Goal: Task Accomplishment & Management: Use online tool/utility

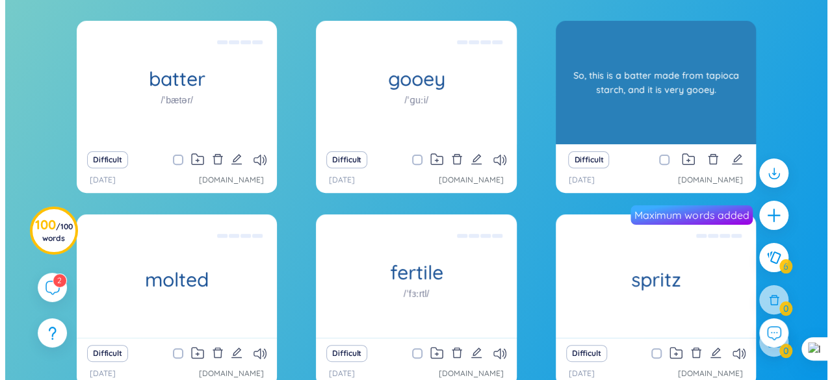
scroll to position [130, 0]
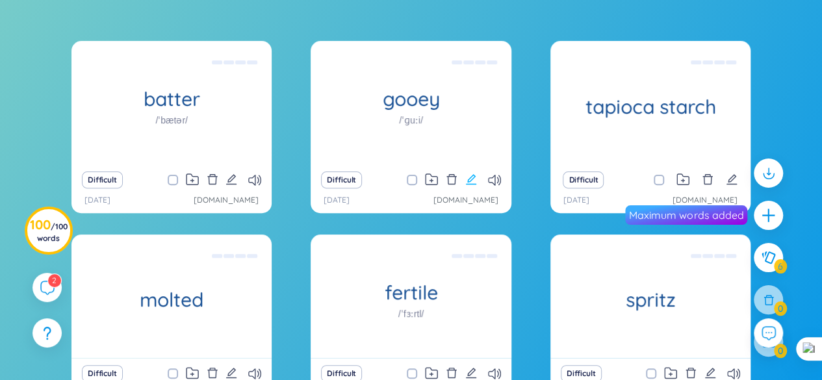
click at [469, 183] on icon "edit" at bounding box center [471, 180] width 12 height 12
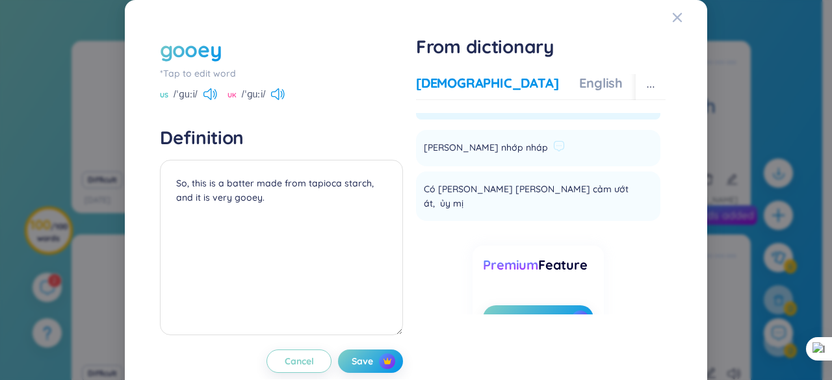
scroll to position [0, 0]
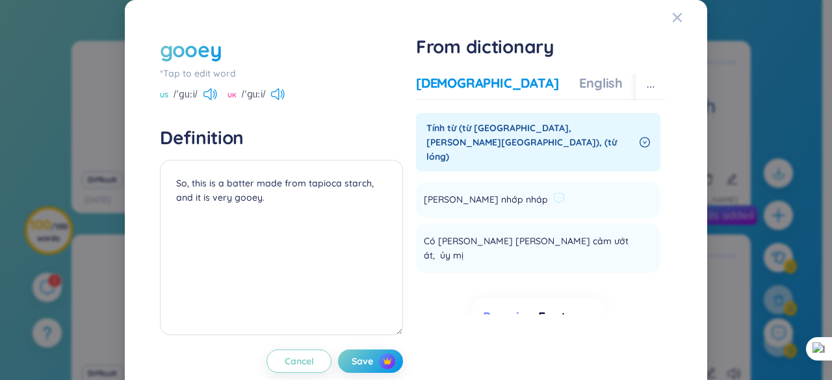
click at [481, 192] on span "[PERSON_NAME] nhớp nháp" at bounding box center [486, 200] width 124 height 16
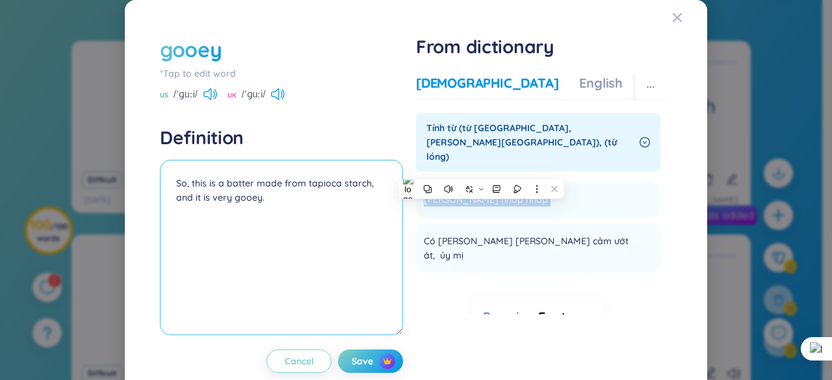
copy li "[PERSON_NAME] nhớp nháp Add"
click at [216, 193] on textarea "So, this is a batter made from tapioca starch, and it is very gooey." at bounding box center [281, 248] width 243 height 176
click at [170, 181] on textarea "So, this is a batter made from tapioca starch, and it is very gooey." at bounding box center [281, 248] width 243 height 176
paste textarea "[PERSON_NAME] nhớp nháp"
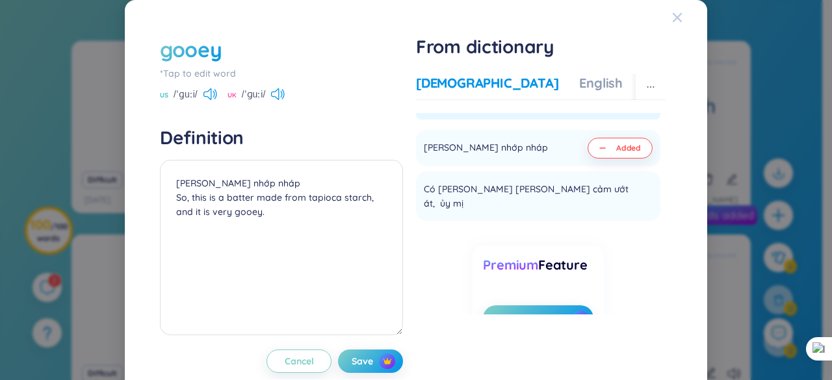
click at [672, 21] on icon "Close" at bounding box center [677, 17] width 10 height 10
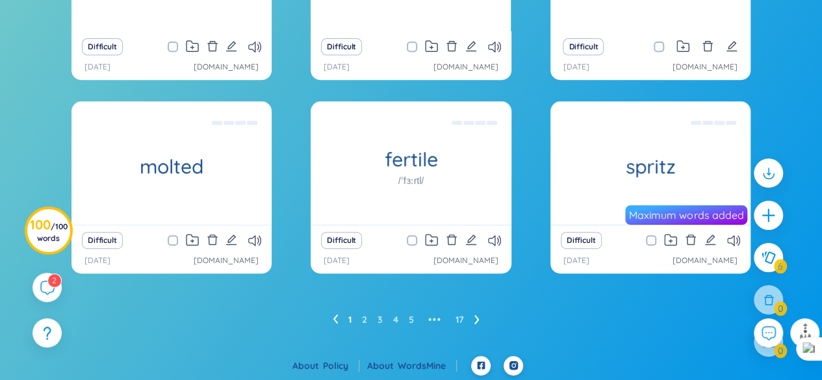
scroll to position [264, 0]
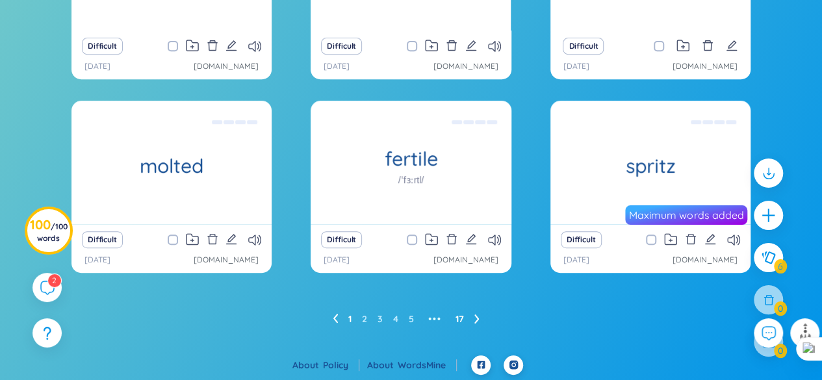
click at [458, 323] on link "17" at bounding box center [460, 319] width 8 height 20
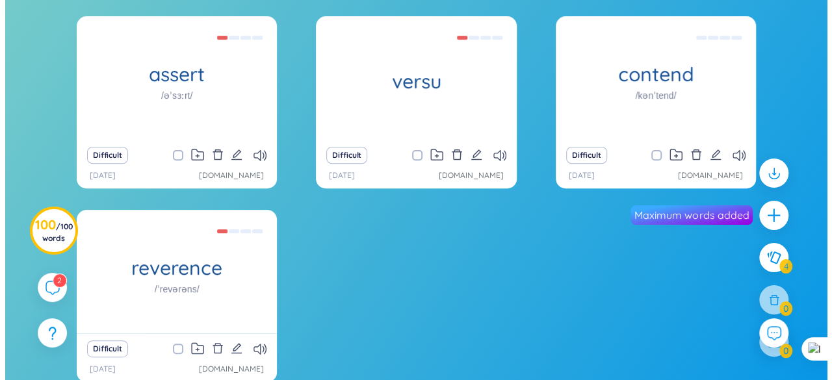
scroll to position [134, 0]
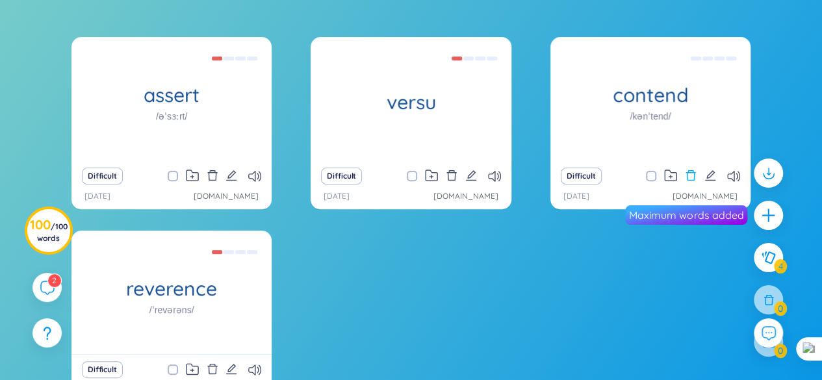
click at [692, 174] on icon "delete" at bounding box center [691, 176] width 12 height 12
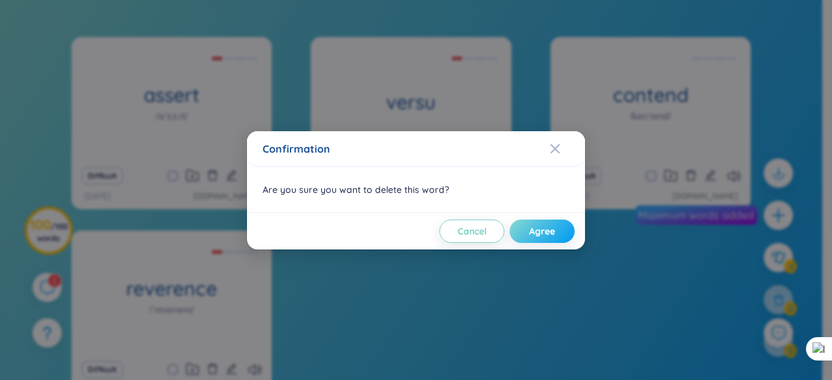
click at [530, 231] on span "Agree" at bounding box center [542, 231] width 26 height 13
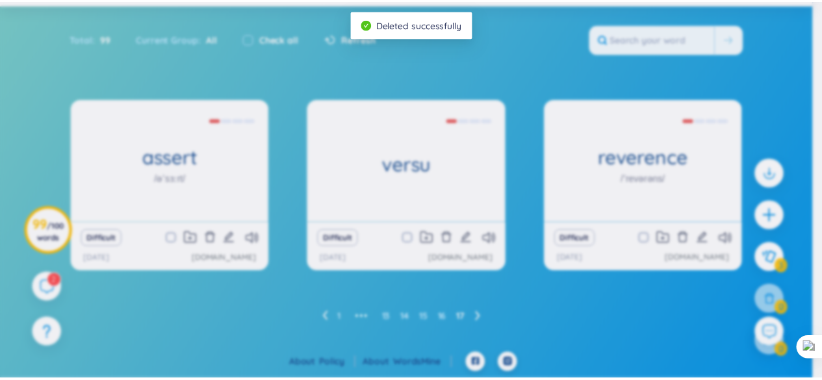
scroll to position [70, 0]
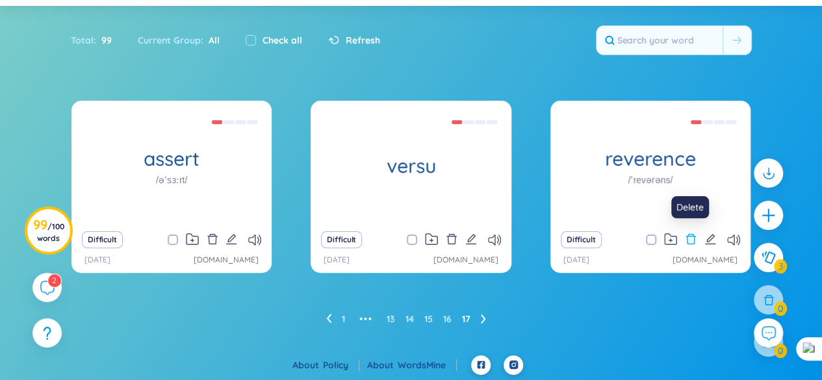
click at [692, 237] on icon "delete" at bounding box center [691, 239] width 12 height 12
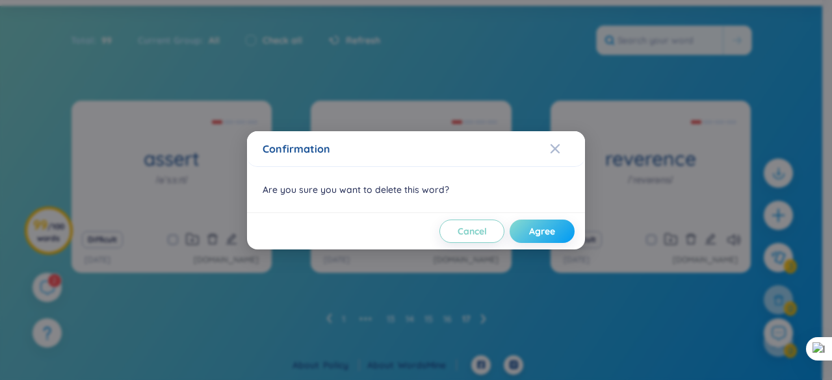
click at [549, 222] on button "Agree" at bounding box center [542, 231] width 65 height 23
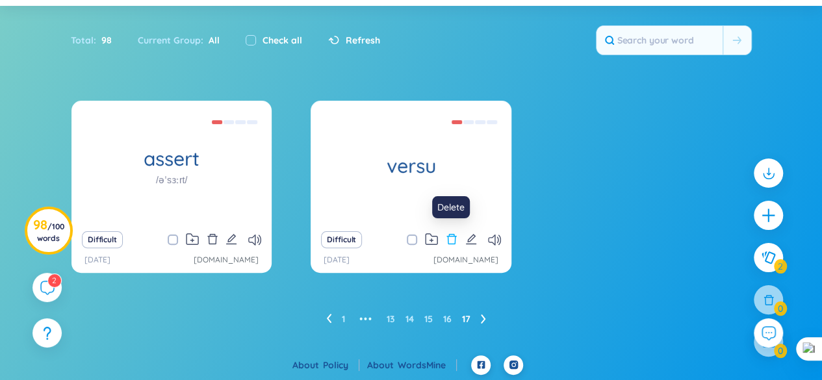
click at [454, 238] on icon "delete" at bounding box center [452, 239] width 12 height 12
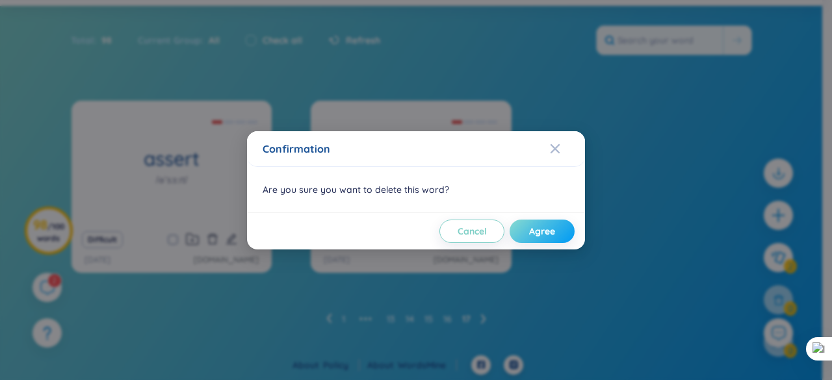
click at [530, 235] on span "Agree" at bounding box center [542, 231] width 26 height 13
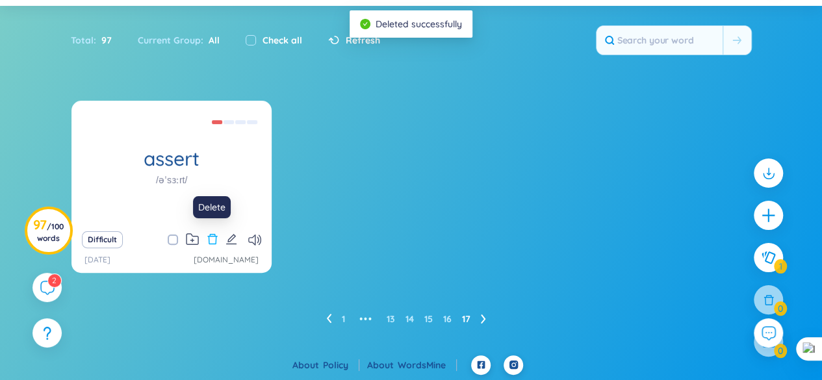
click at [215, 238] on icon "delete" at bounding box center [213, 239] width 12 height 12
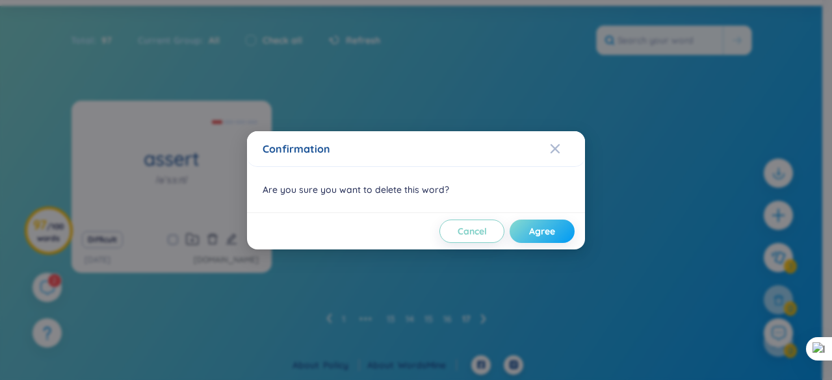
click at [564, 222] on button "Agree" at bounding box center [542, 231] width 65 height 23
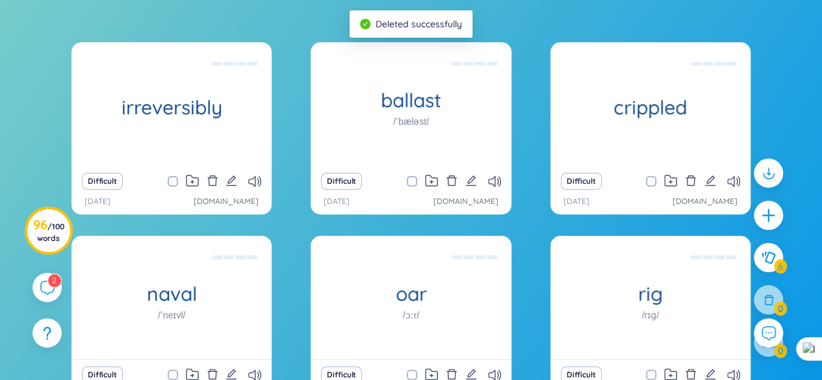
scroll to position [200, 0]
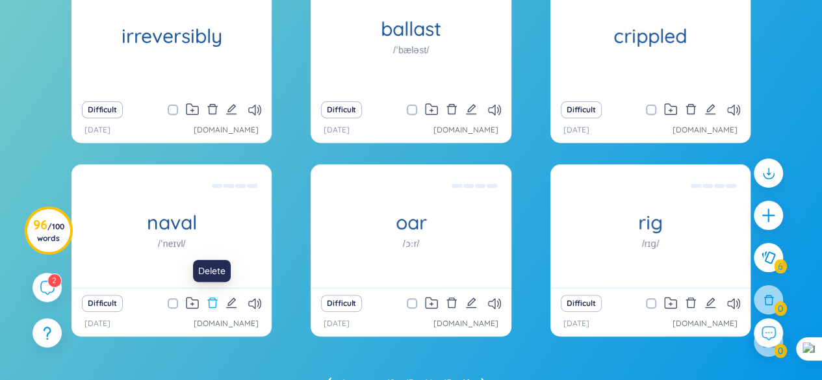
click at [211, 301] on icon "delete" at bounding box center [213, 303] width 12 height 12
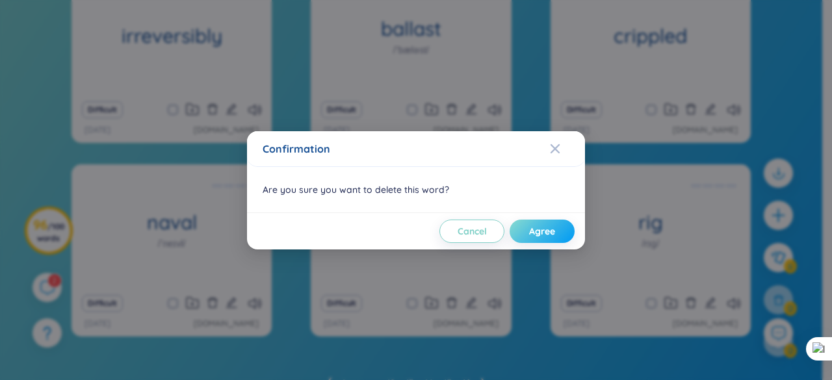
click at [534, 231] on span "Agree" at bounding box center [542, 231] width 26 height 13
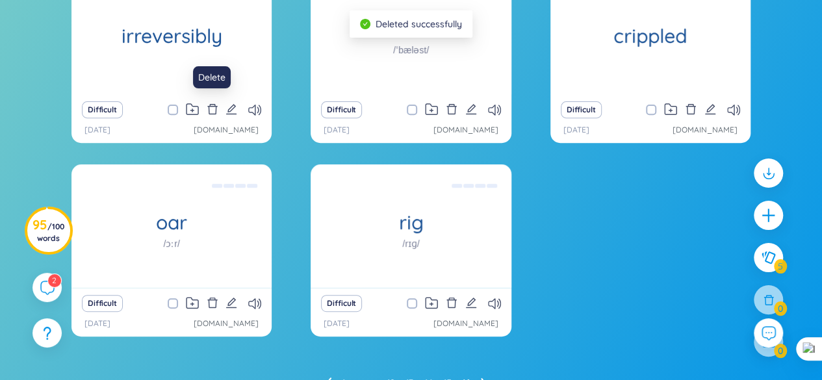
click at [215, 107] on icon "delete" at bounding box center [213, 109] width 12 height 12
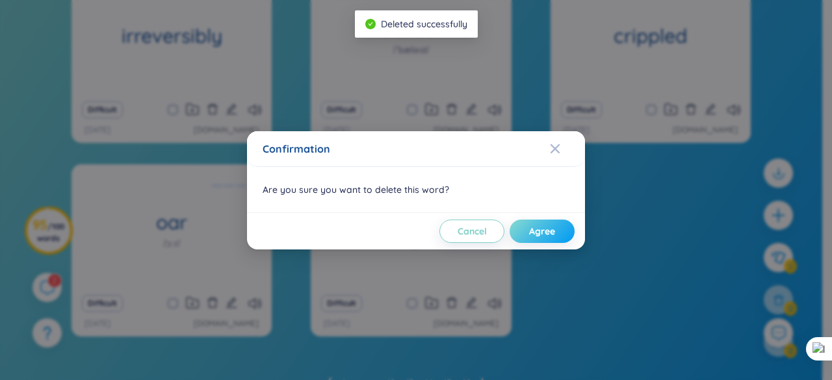
click at [529, 232] on button "Agree" at bounding box center [542, 231] width 65 height 23
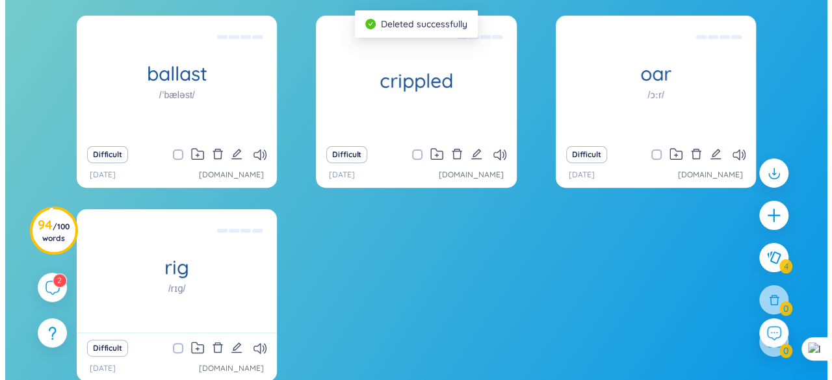
scroll to position [135, 0]
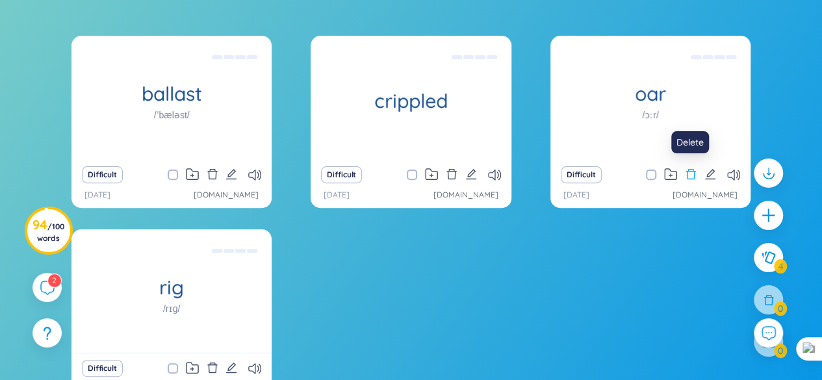
click at [694, 173] on icon "delete" at bounding box center [691, 174] width 12 height 12
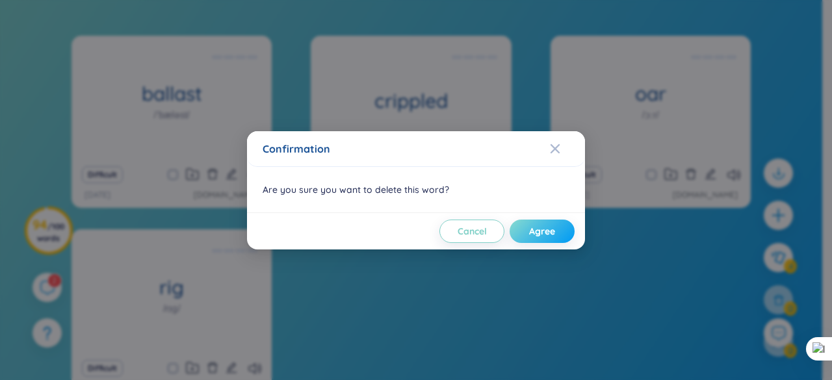
click at [566, 226] on button "Agree" at bounding box center [542, 231] width 65 height 23
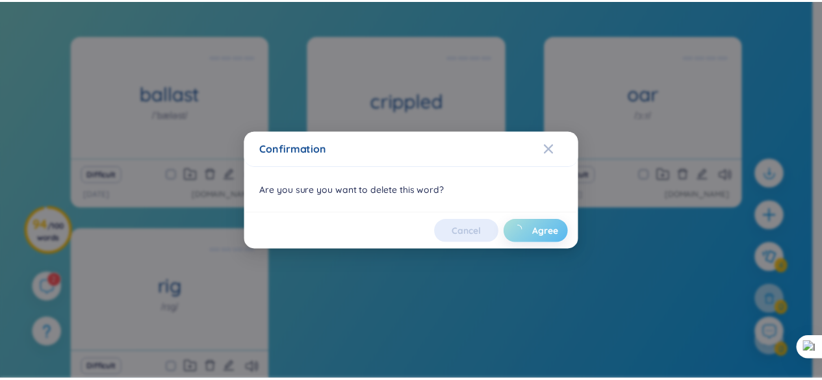
scroll to position [70, 0]
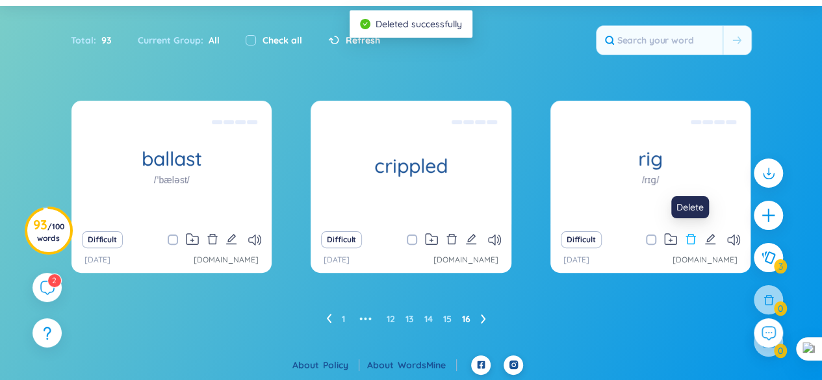
click at [690, 238] on icon "delete" at bounding box center [691, 239] width 12 height 12
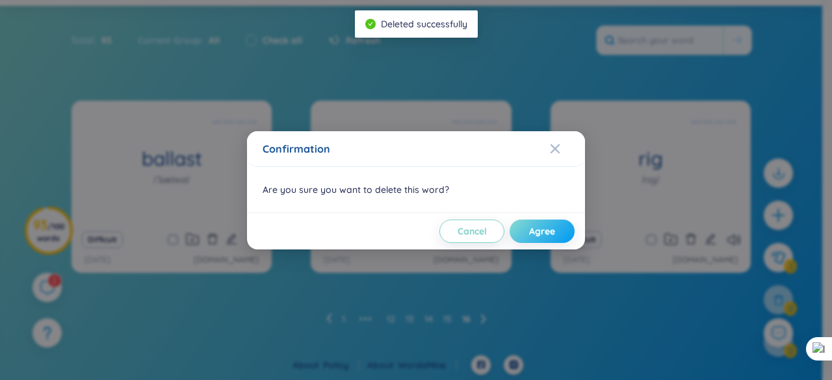
click at [546, 230] on span "Agree" at bounding box center [542, 231] width 26 height 13
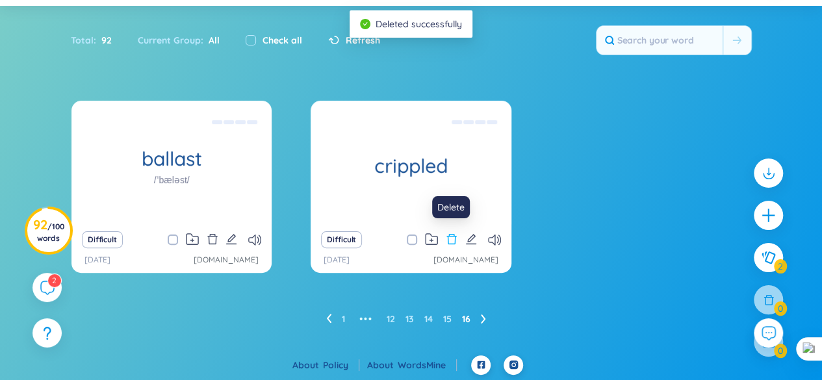
click at [449, 237] on icon "delete" at bounding box center [452, 239] width 12 height 12
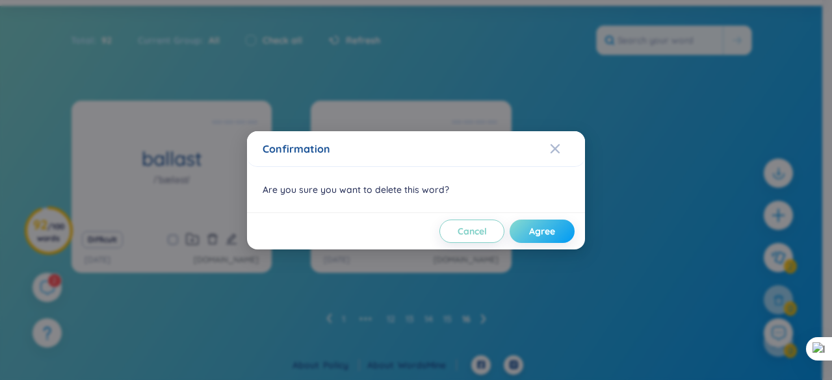
click at [534, 231] on span "Agree" at bounding box center [542, 231] width 26 height 13
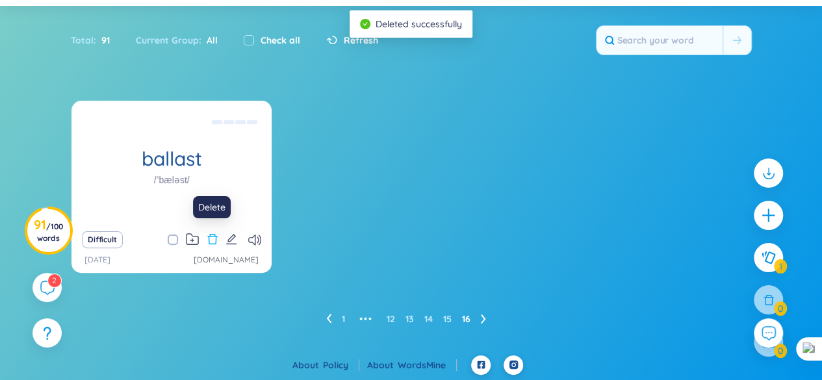
click at [215, 241] on icon "delete" at bounding box center [213, 239] width 12 height 12
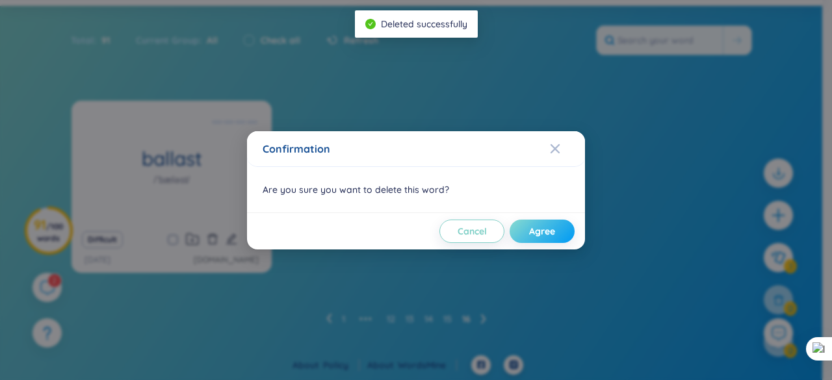
click at [525, 233] on button "Agree" at bounding box center [542, 231] width 65 height 23
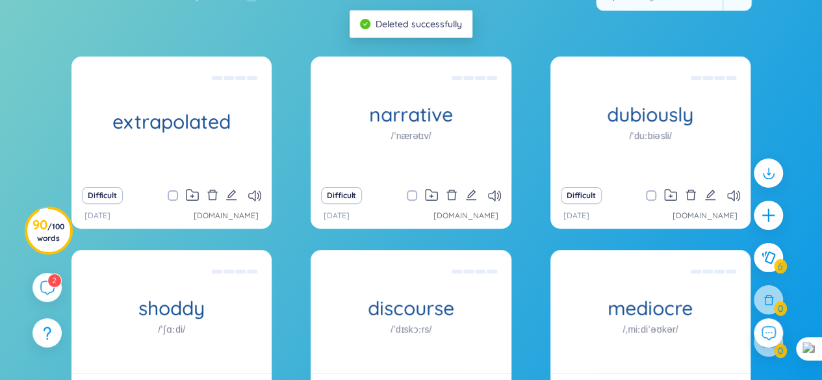
scroll to position [135, 0]
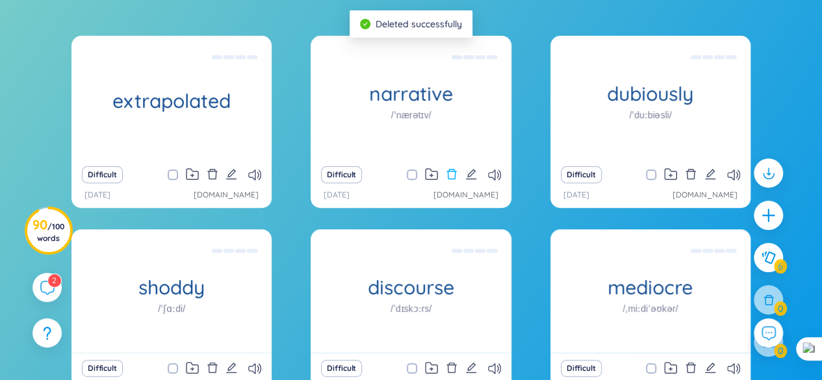
click at [457, 176] on icon "delete" at bounding box center [452, 174] width 12 height 12
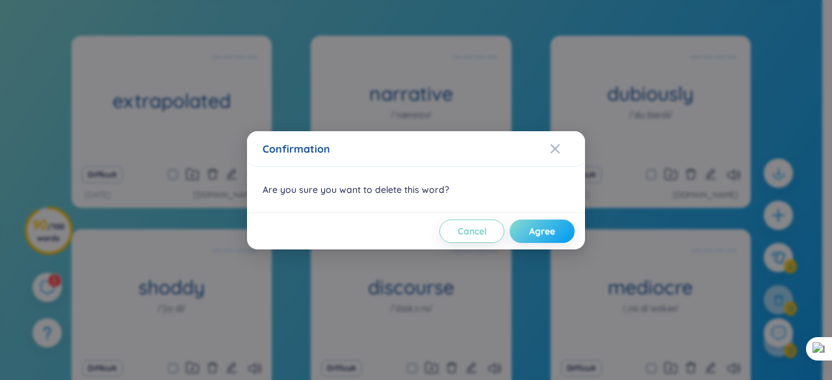
click at [532, 232] on span "Agree" at bounding box center [542, 231] width 26 height 13
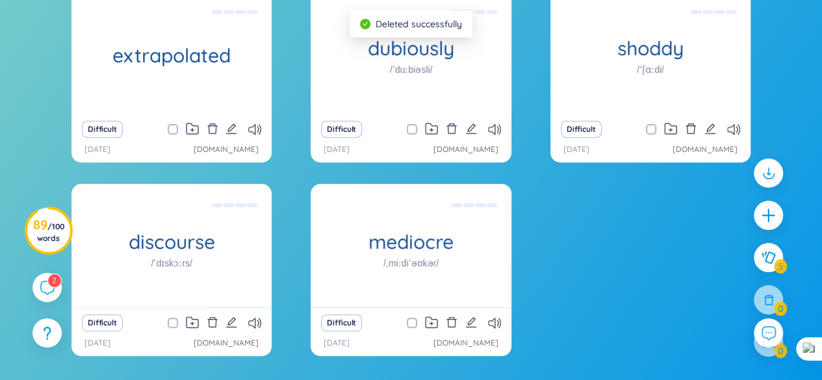
scroll to position [200, 0]
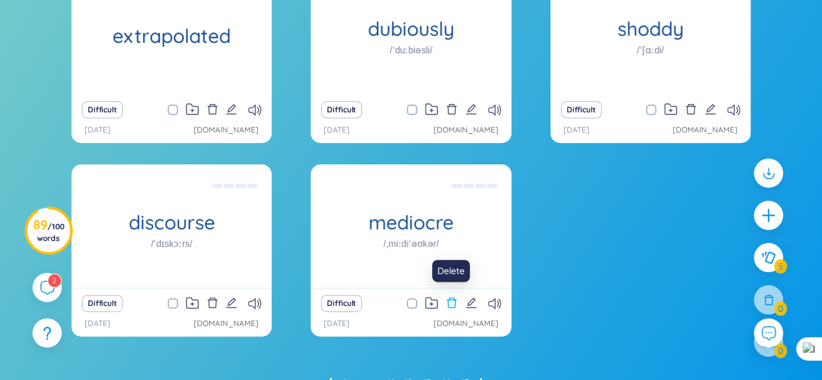
click at [451, 302] on icon "delete" at bounding box center [452, 303] width 12 height 12
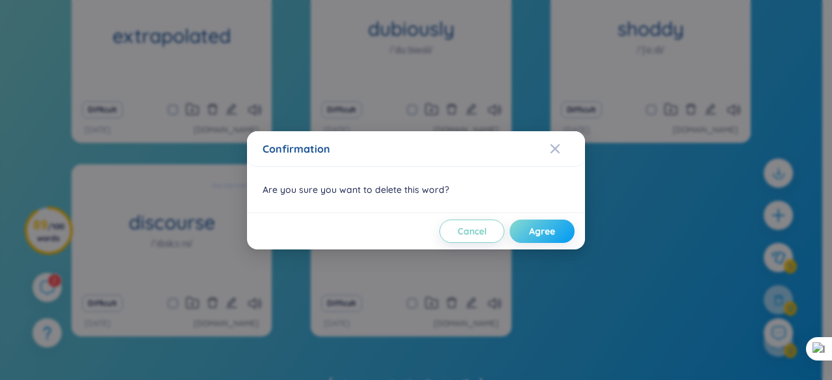
click at [555, 236] on span "Agree" at bounding box center [542, 231] width 26 height 13
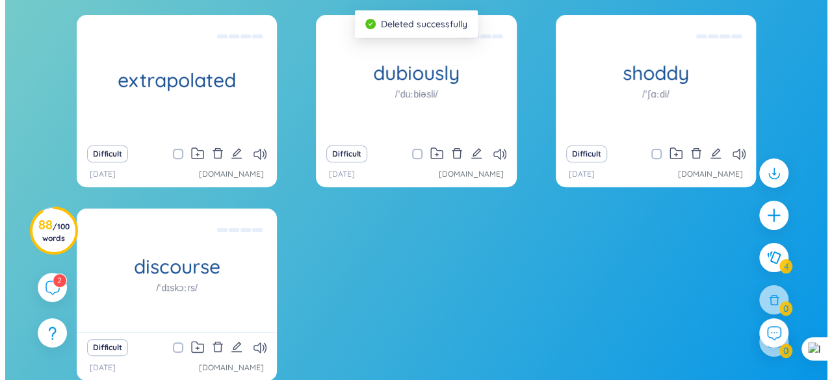
scroll to position [135, 0]
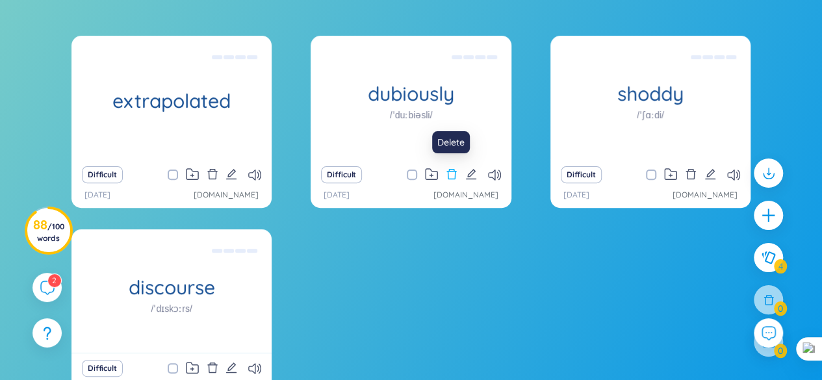
click at [454, 169] on icon "delete" at bounding box center [452, 174] width 10 height 10
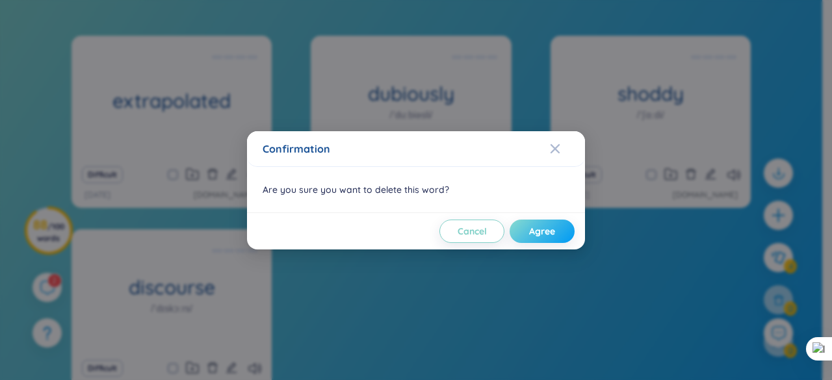
click at [542, 234] on span "Agree" at bounding box center [542, 231] width 26 height 13
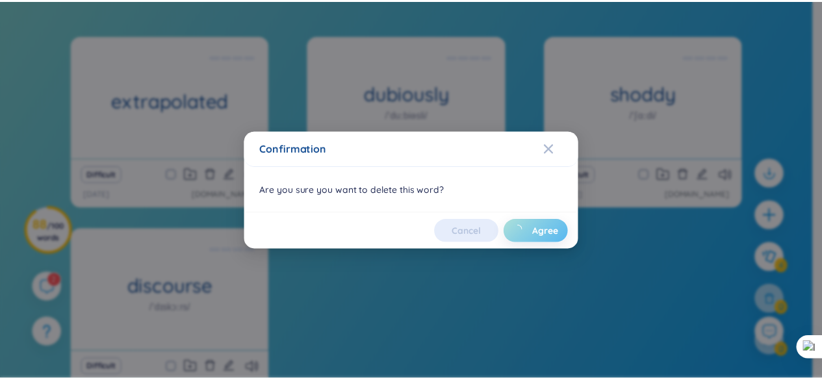
scroll to position [70, 0]
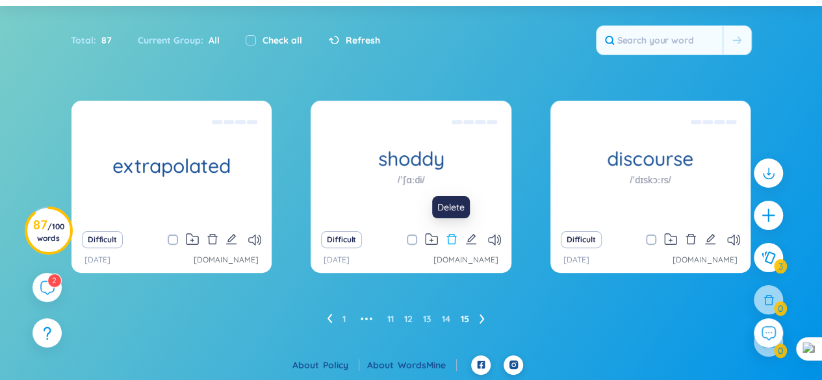
click at [452, 235] on icon "delete" at bounding box center [452, 239] width 10 height 10
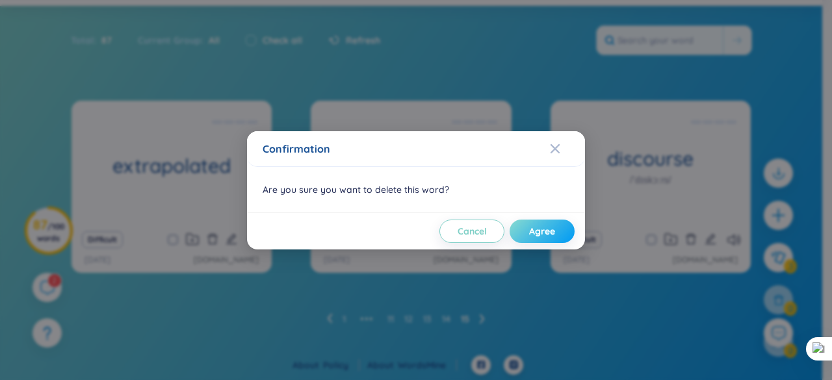
click at [538, 235] on span "Agree" at bounding box center [542, 231] width 26 height 13
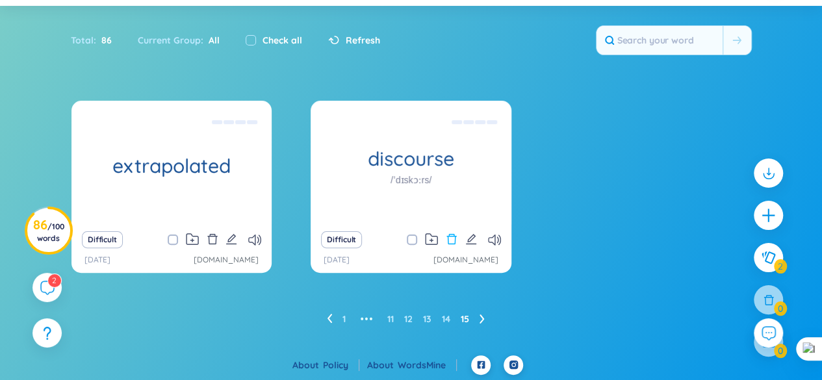
click at [454, 235] on icon "delete" at bounding box center [452, 239] width 10 height 10
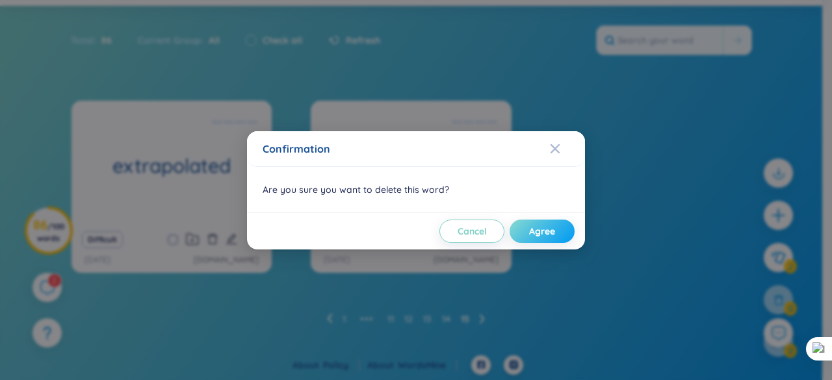
click at [524, 239] on button "Agree" at bounding box center [542, 231] width 65 height 23
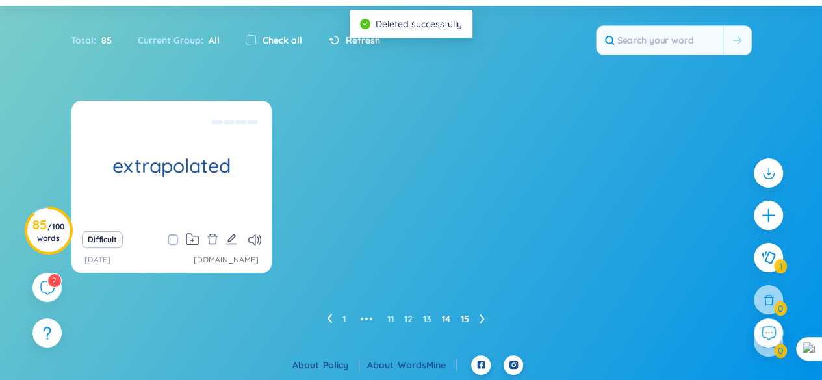
click at [446, 322] on link "14" at bounding box center [446, 319] width 8 height 20
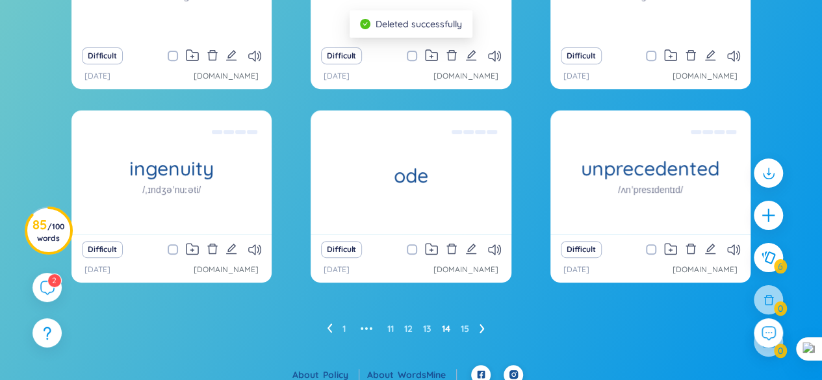
scroll to position [264, 0]
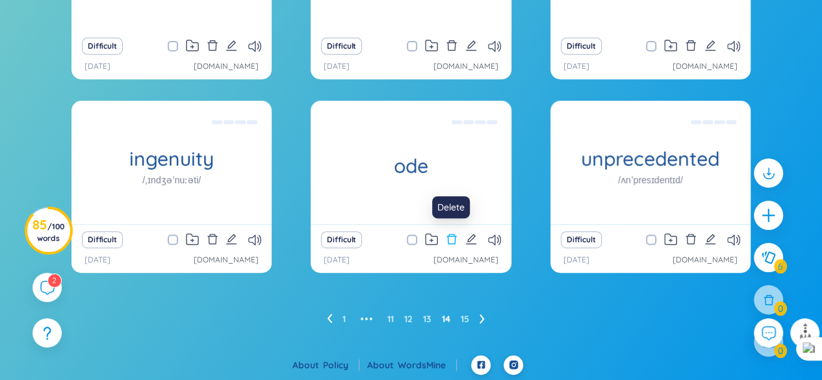
click at [447, 238] on icon "delete" at bounding box center [452, 239] width 10 height 10
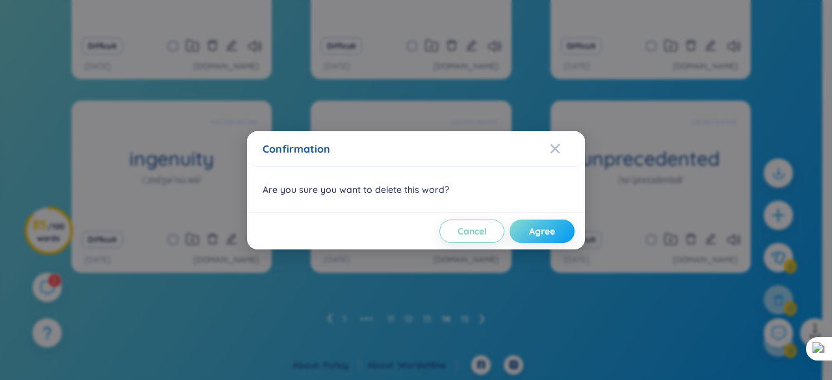
click at [554, 220] on button "Agree" at bounding box center [542, 231] width 65 height 23
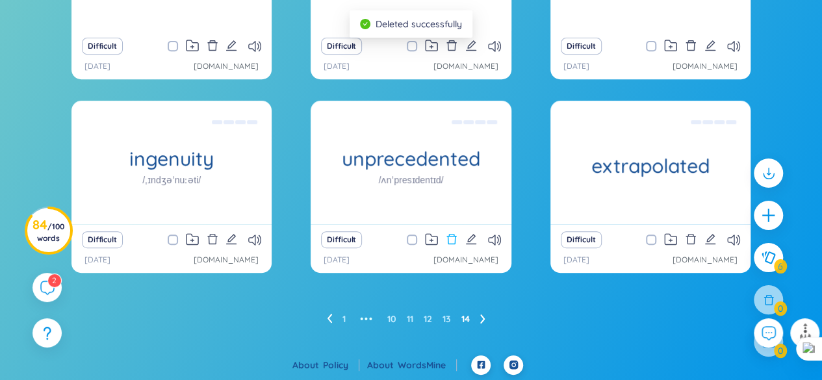
click at [450, 239] on icon "delete" at bounding box center [452, 239] width 12 height 12
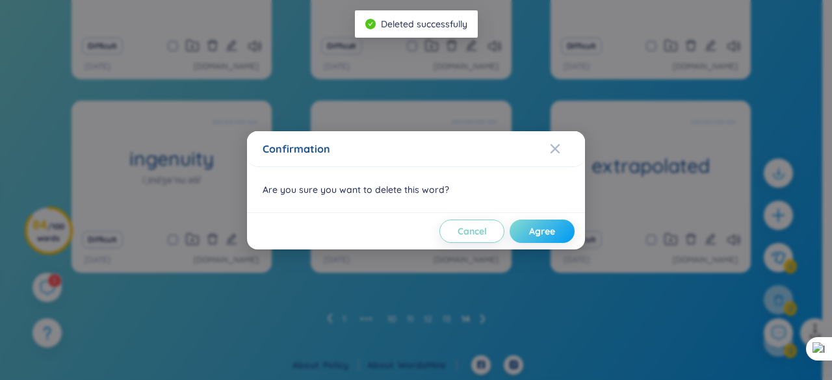
click at [531, 231] on span "Agree" at bounding box center [542, 231] width 26 height 13
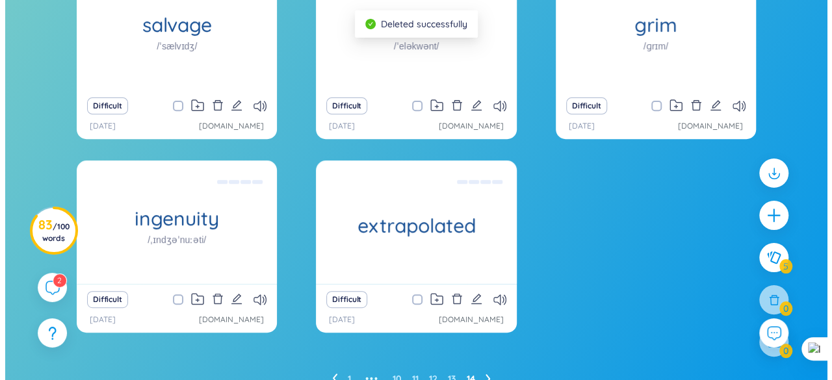
scroll to position [134, 0]
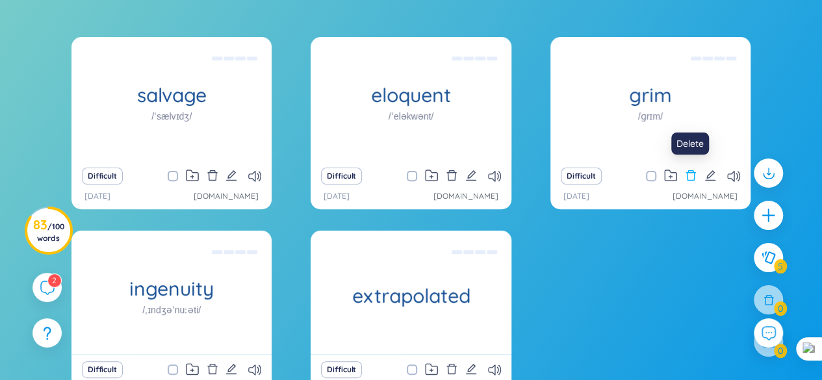
click at [694, 172] on icon "delete" at bounding box center [692, 175] width 10 height 10
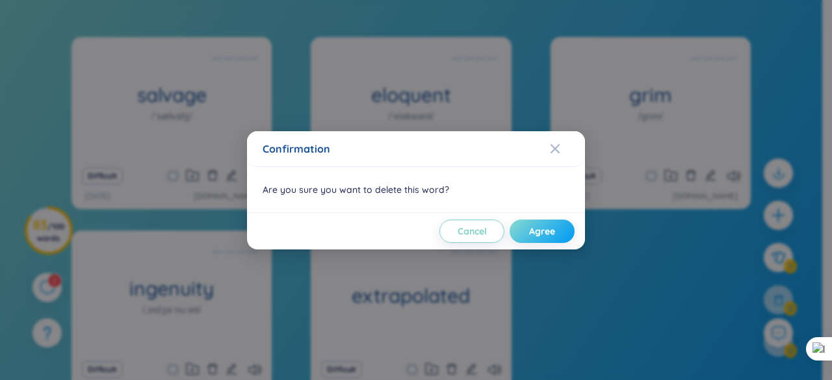
click at [549, 229] on span "Agree" at bounding box center [542, 231] width 26 height 13
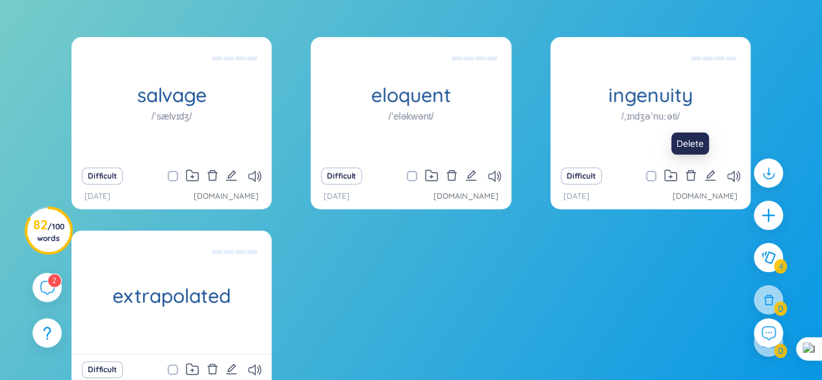
click at [688, 175] on icon "delete" at bounding box center [692, 175] width 10 height 10
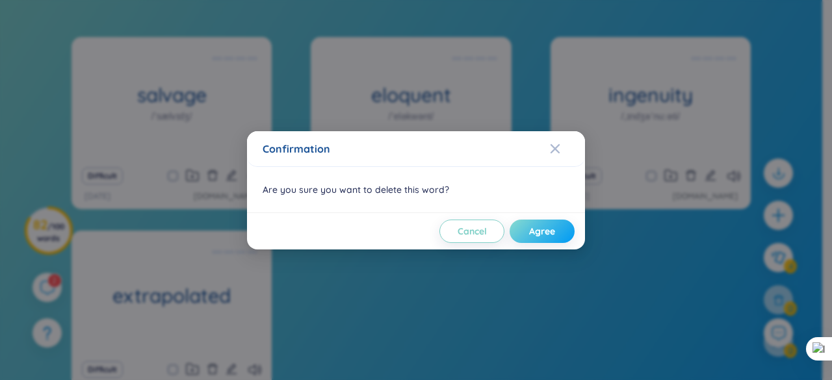
click at [551, 228] on span "Agree" at bounding box center [542, 231] width 26 height 13
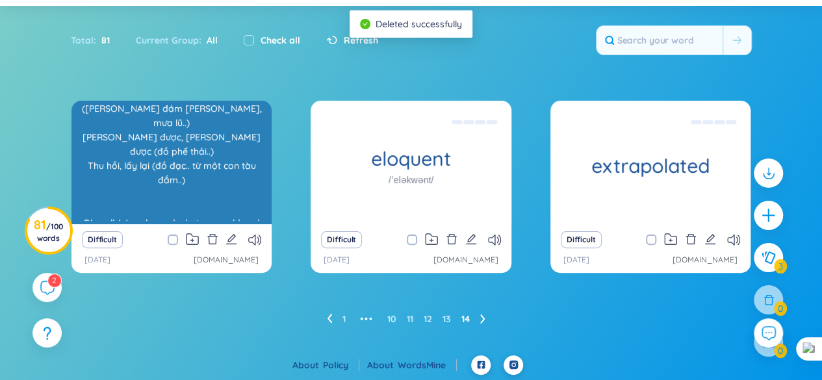
scroll to position [26, 0]
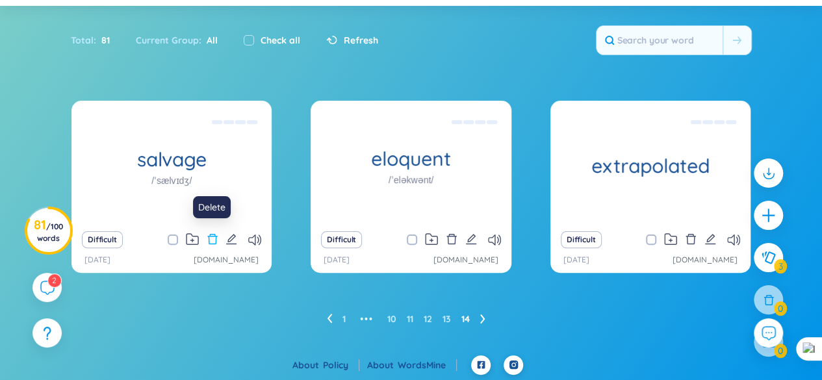
click at [215, 237] on icon "delete" at bounding box center [213, 239] width 12 height 12
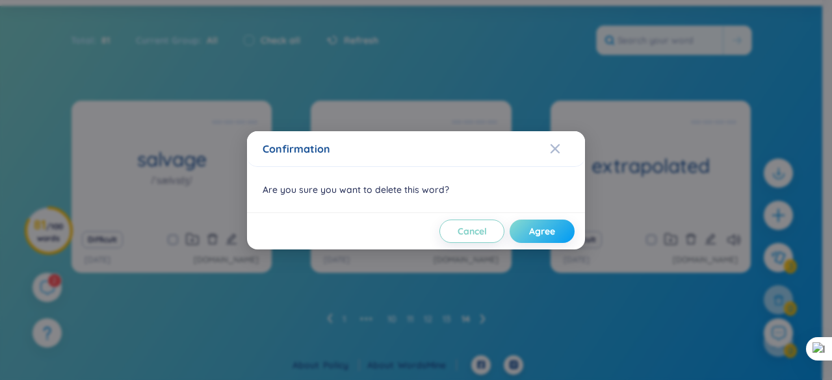
click at [560, 229] on button "Agree" at bounding box center [542, 231] width 65 height 23
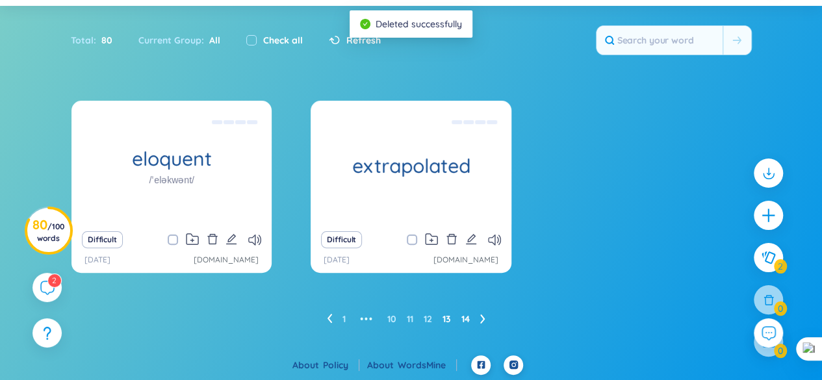
click at [447, 316] on link "13" at bounding box center [447, 319] width 8 height 20
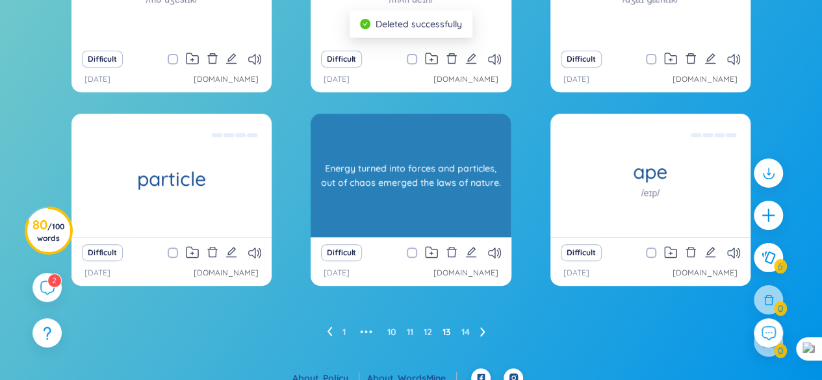
scroll to position [264, 0]
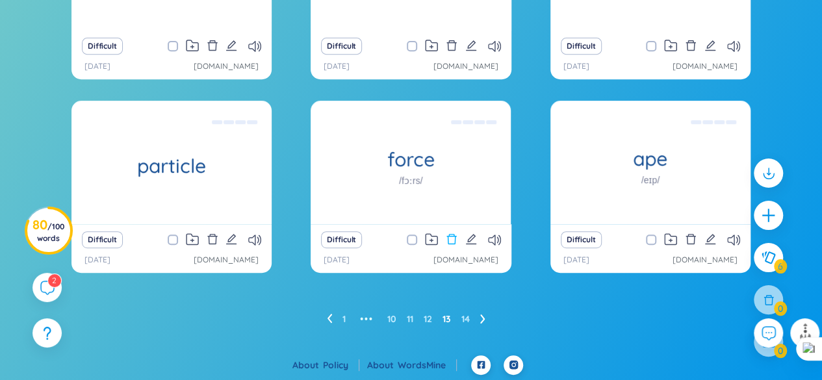
click at [452, 240] on icon "delete" at bounding box center [452, 239] width 12 height 12
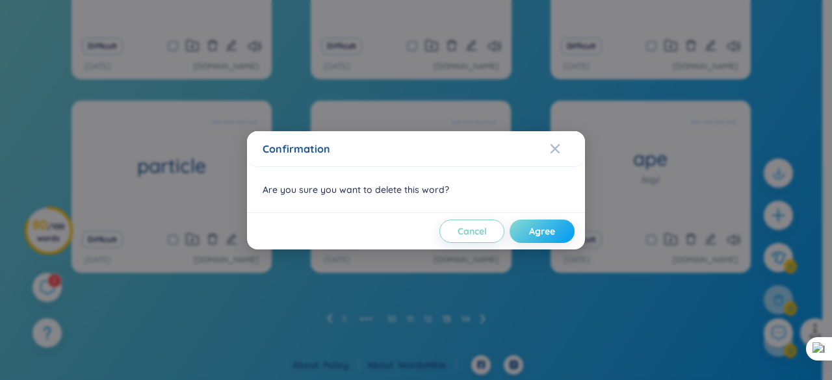
click at [546, 224] on button "Agree" at bounding box center [542, 231] width 65 height 23
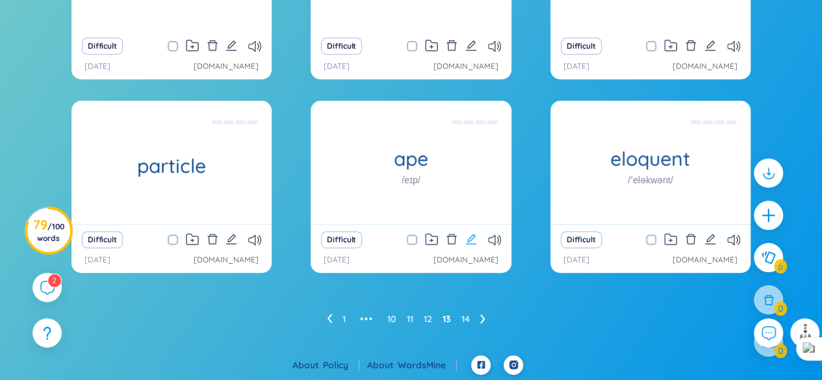
click at [468, 235] on icon "edit" at bounding box center [471, 239] width 12 height 12
type textarea "But as [PERSON_NAME] said, we are the storytelling ape, we think in narratives …"
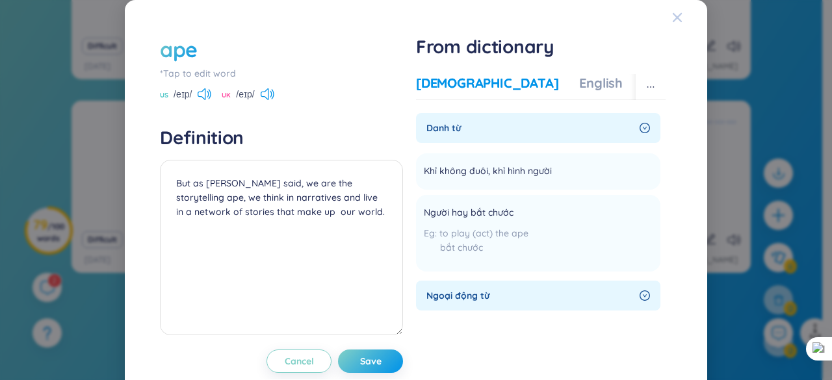
click at [672, 15] on icon "Close" at bounding box center [677, 17] width 10 height 10
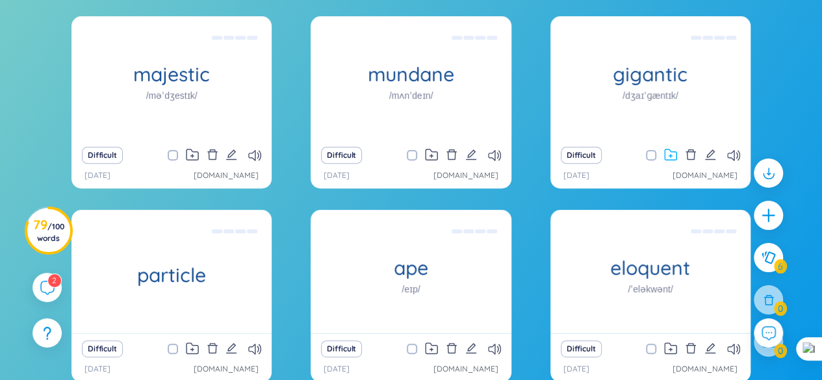
scroll to position [134, 0]
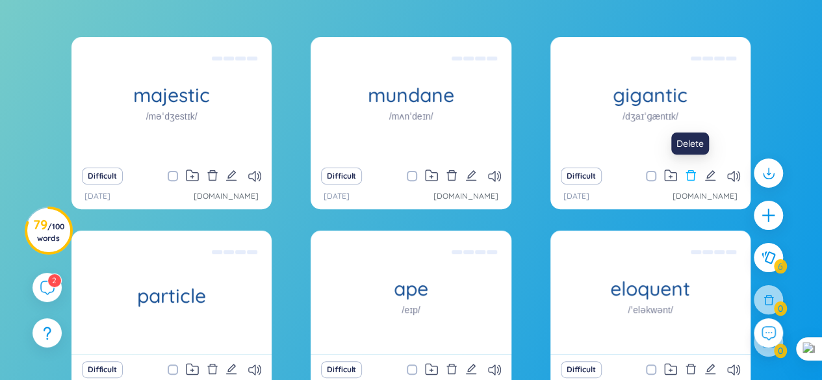
click at [692, 172] on icon "delete" at bounding box center [691, 176] width 12 height 12
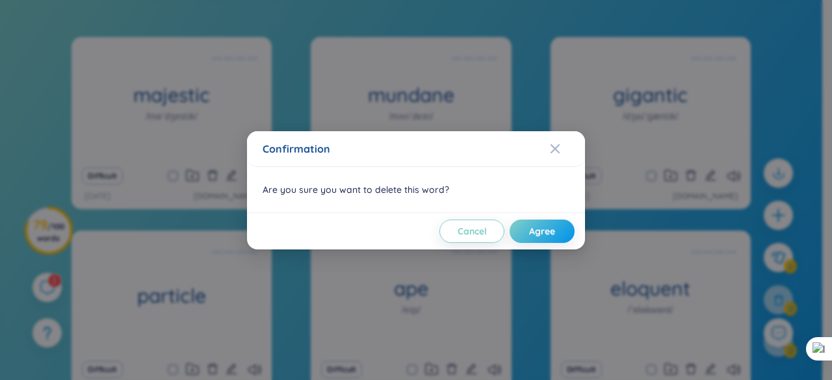
click at [770, 116] on div "Confirmation Are you sure you want to delete this word? Cancel Agree" at bounding box center [416, 190] width 832 height 380
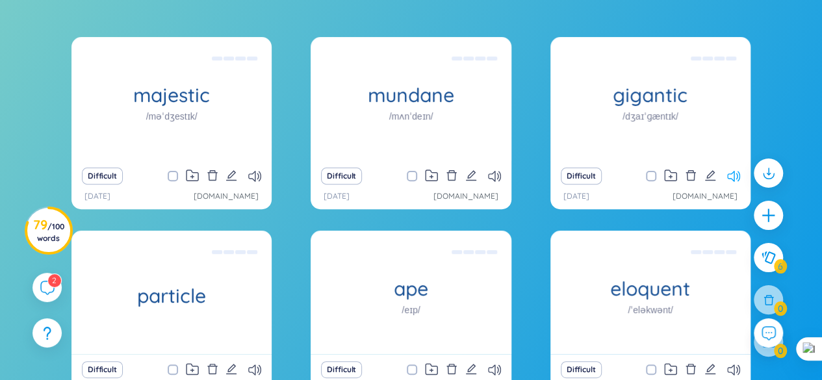
click at [731, 174] on icon at bounding box center [733, 176] width 13 height 11
click at [727, 177] on icon at bounding box center [733, 176] width 13 height 11
click at [693, 175] on icon "delete" at bounding box center [691, 176] width 12 height 12
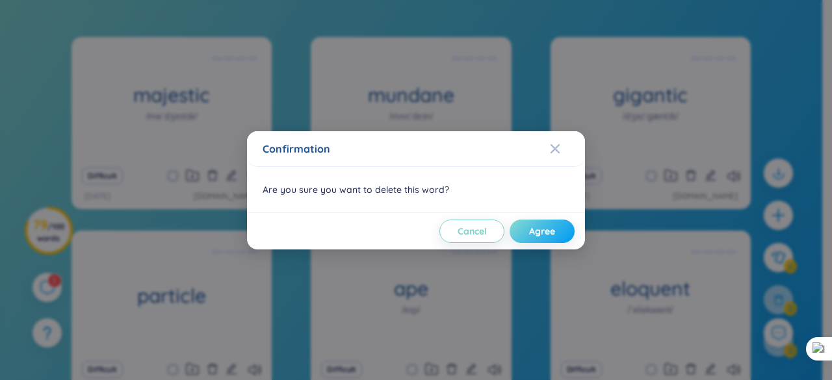
click at [536, 237] on button "Agree" at bounding box center [542, 231] width 65 height 23
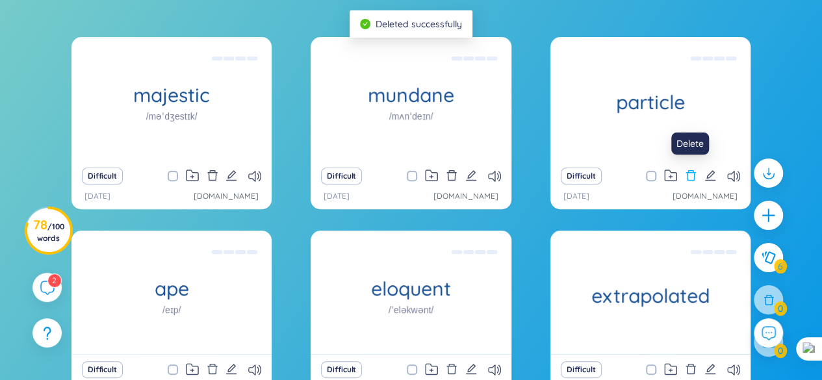
click at [693, 171] on icon "delete" at bounding box center [692, 175] width 10 height 10
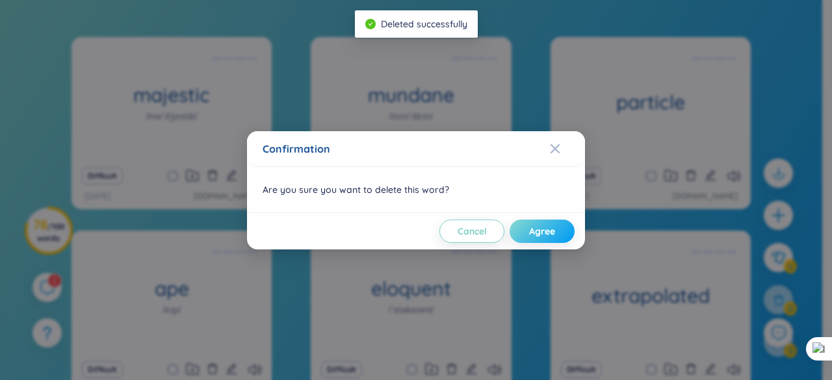
click at [551, 227] on span "Agree" at bounding box center [542, 231] width 26 height 13
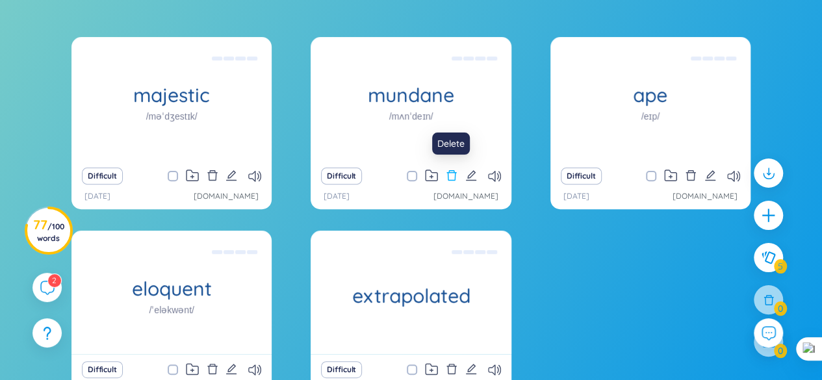
click at [452, 174] on icon "delete" at bounding box center [452, 176] width 12 height 12
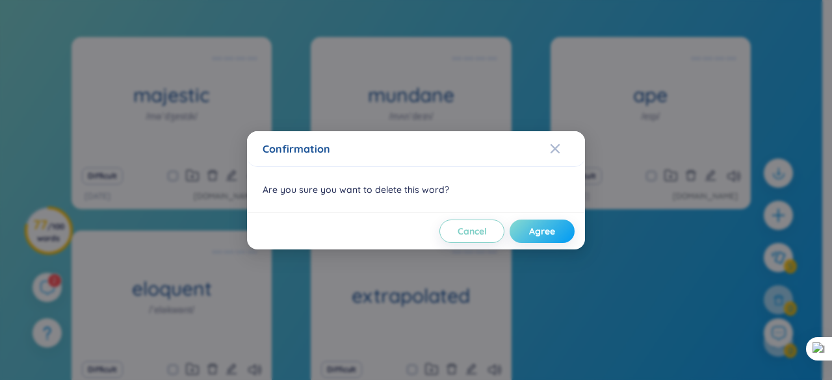
click at [540, 231] on span "Agree" at bounding box center [542, 231] width 26 height 13
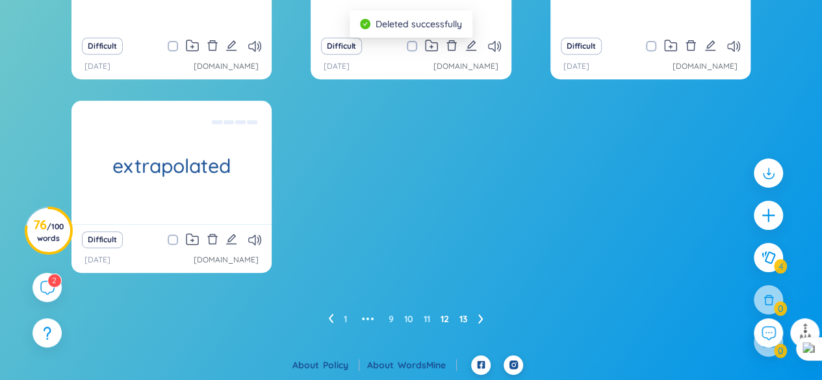
click at [442, 315] on link "12" at bounding box center [445, 319] width 8 height 20
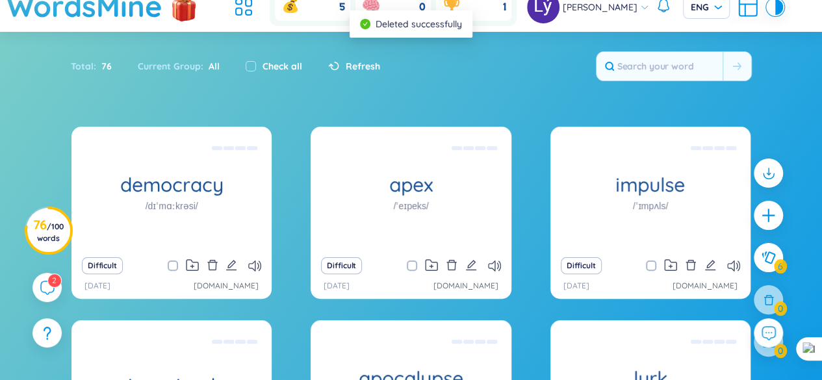
scroll to position [264, 0]
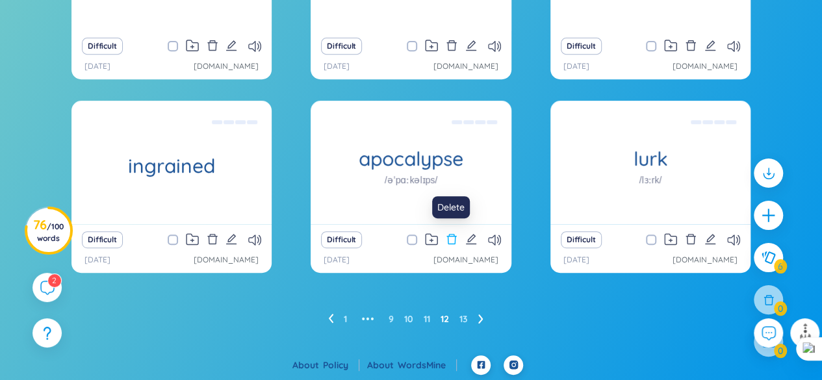
click at [454, 235] on icon "delete" at bounding box center [452, 239] width 12 height 12
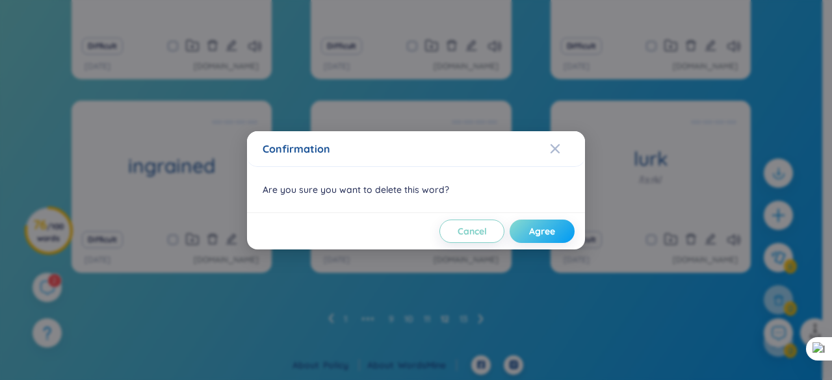
click at [533, 227] on span "Agree" at bounding box center [542, 231] width 26 height 13
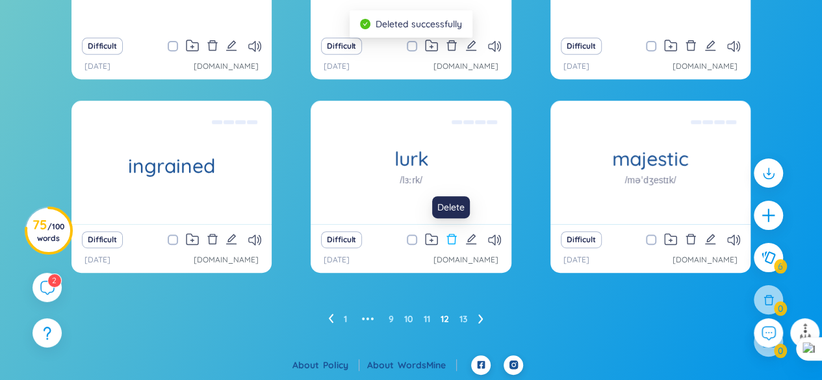
click at [454, 236] on icon "delete" at bounding box center [452, 239] width 10 height 10
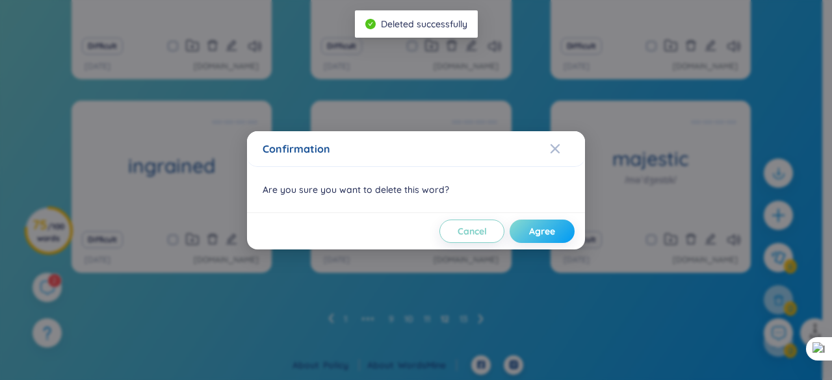
click at [539, 226] on span "Agree" at bounding box center [542, 231] width 26 height 13
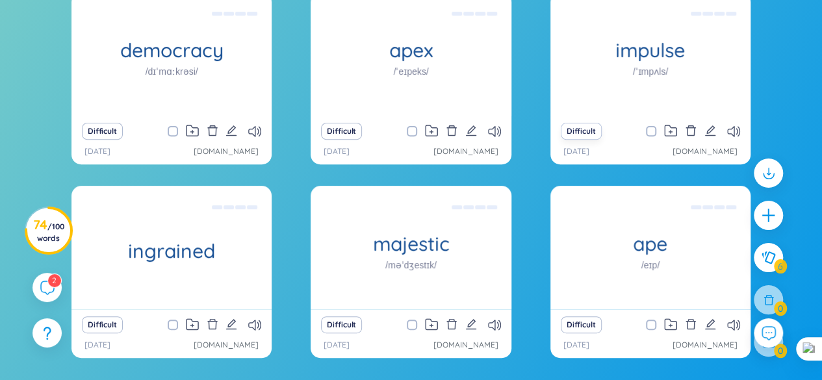
scroll to position [199, 0]
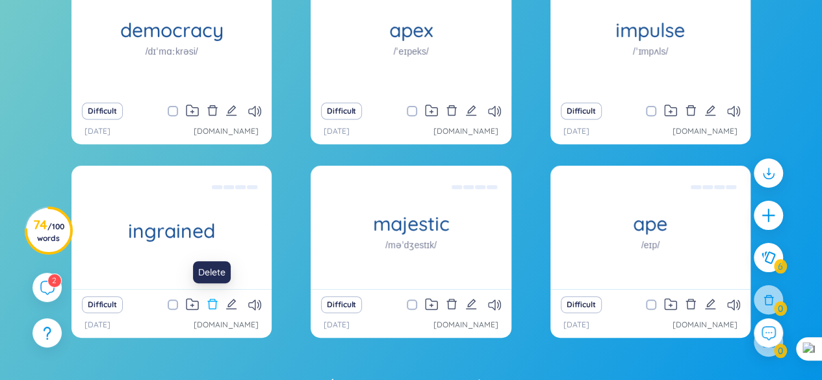
click at [214, 302] on icon "delete" at bounding box center [213, 304] width 12 height 12
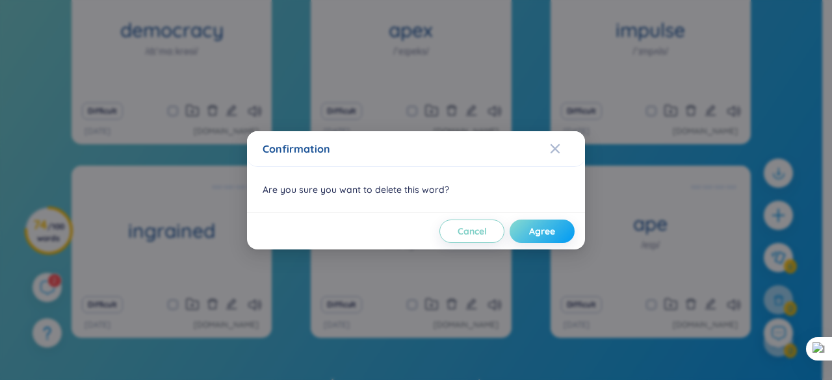
click at [514, 228] on button "Agree" at bounding box center [542, 231] width 65 height 23
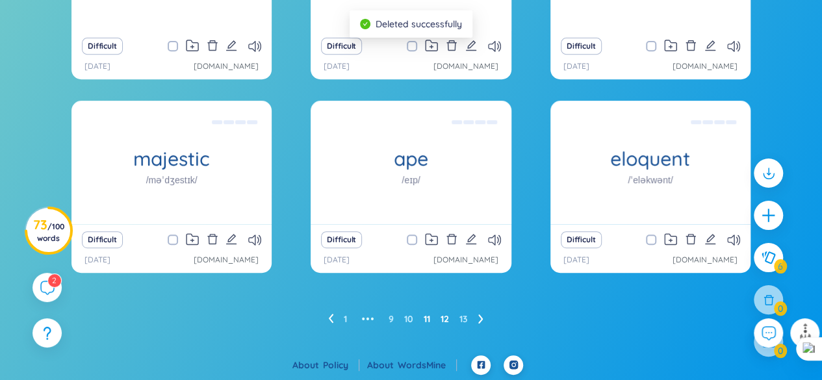
click at [428, 320] on link "11" at bounding box center [427, 319] width 7 height 20
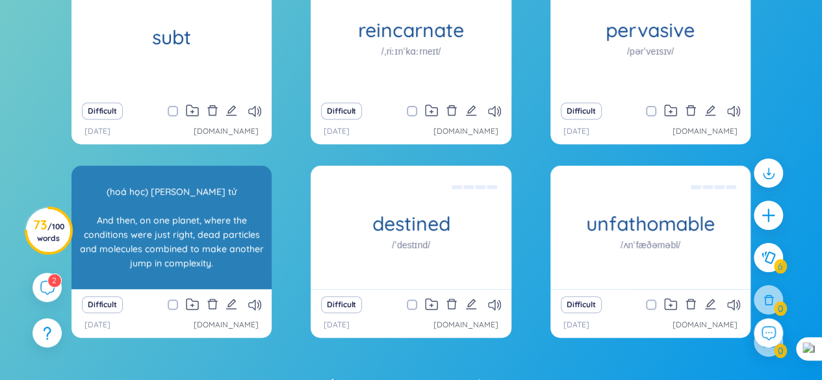
scroll to position [134, 0]
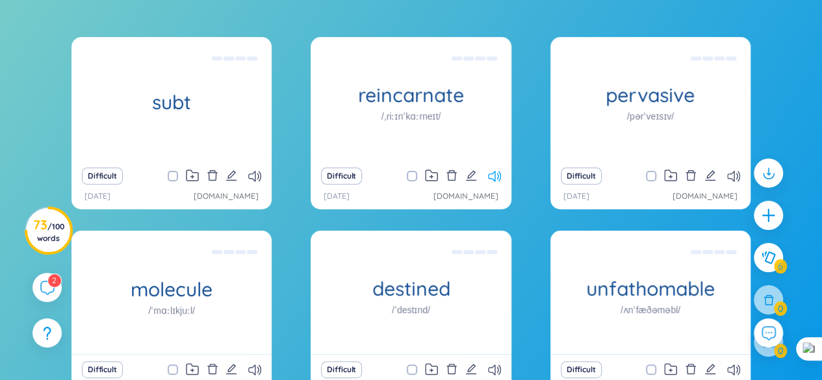
click at [492, 176] on icon at bounding box center [494, 176] width 13 height 11
